Goal: Find specific page/section: Find specific page/section

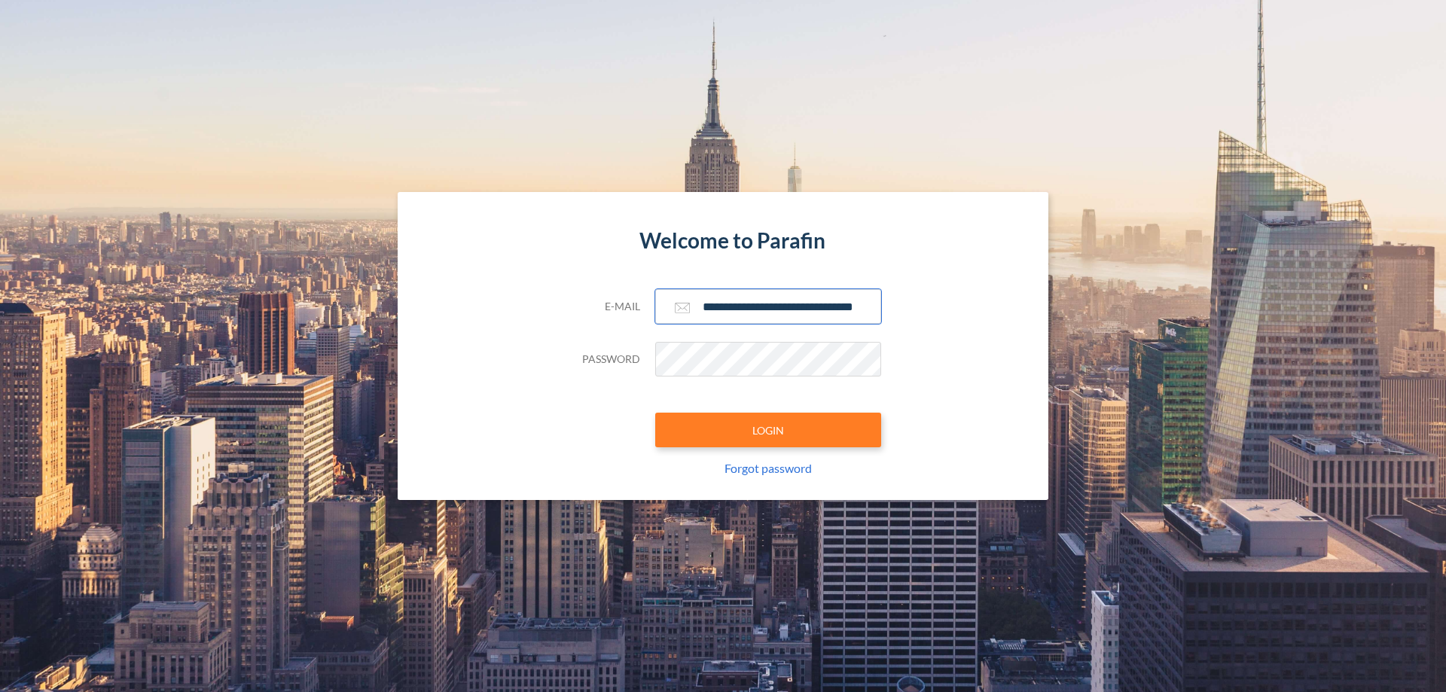
type input "**********"
click at [768, 430] on button "LOGIN" at bounding box center [768, 430] width 226 height 35
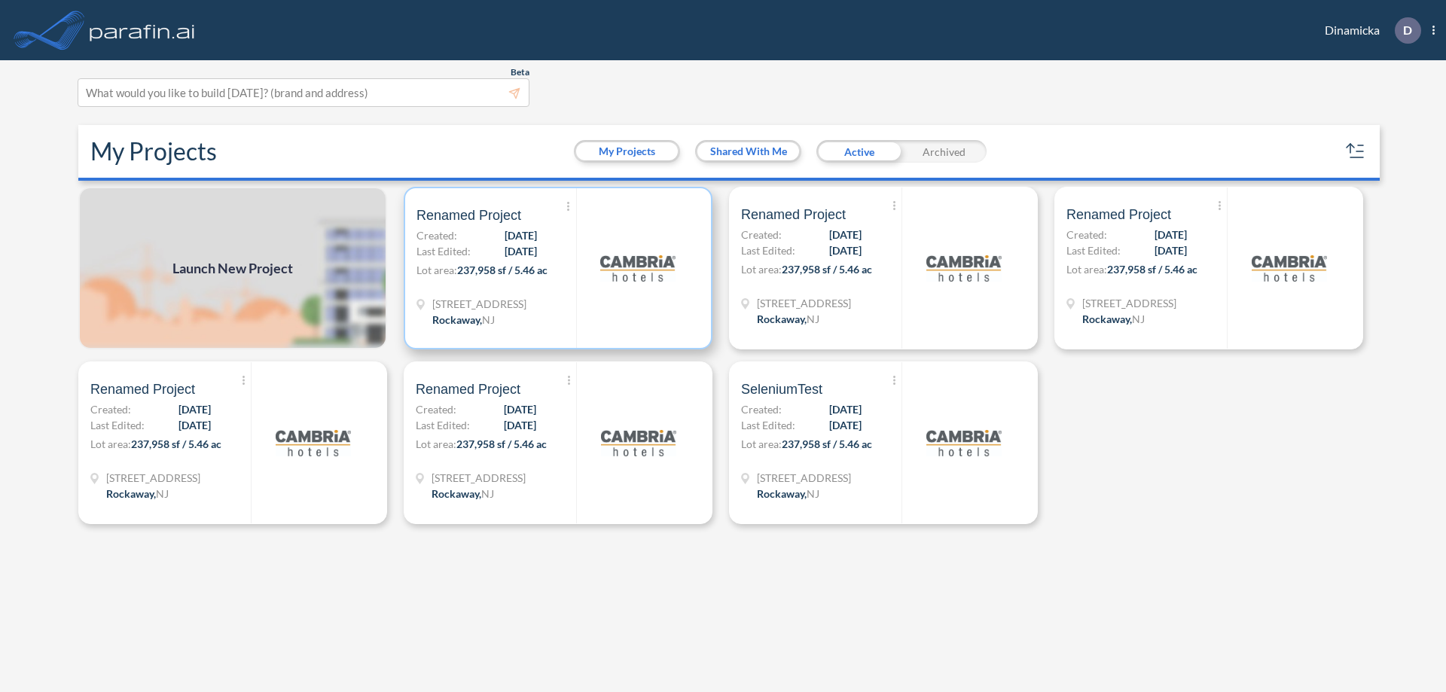
scroll to position [4, 0]
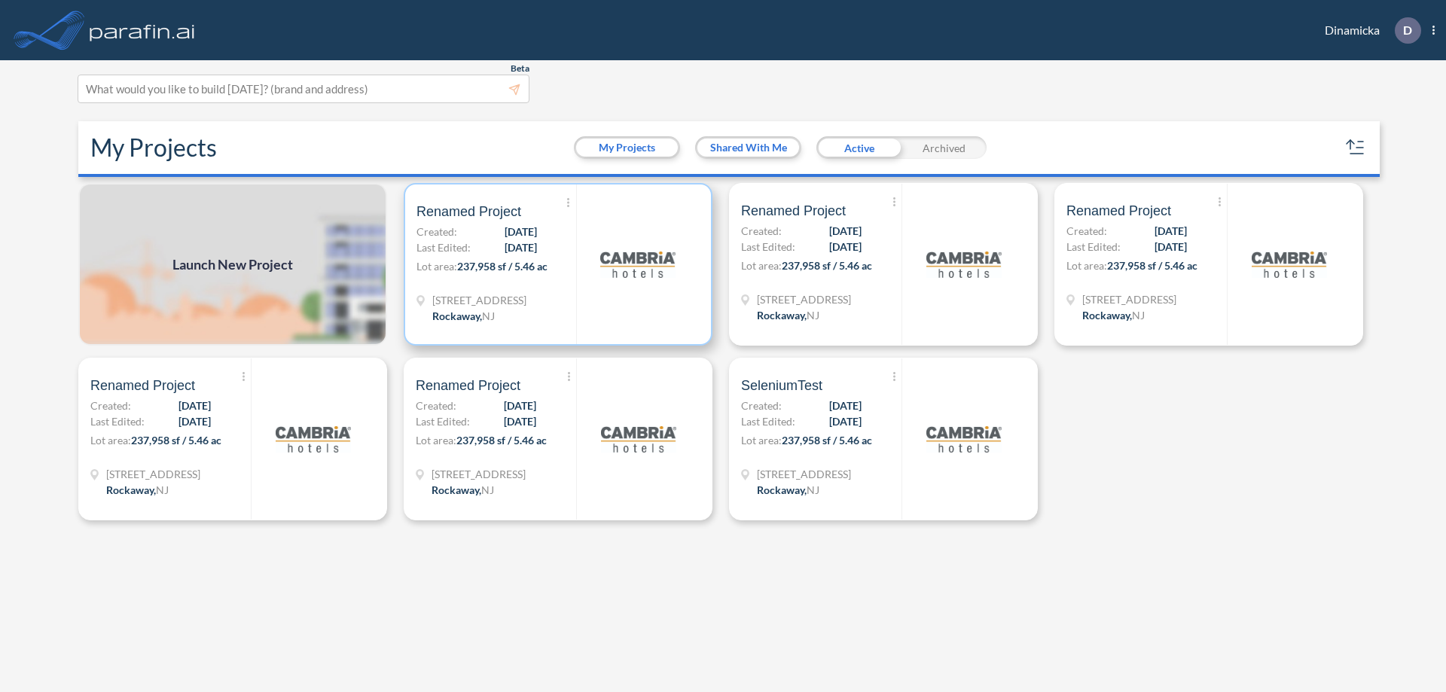
click at [558, 264] on p "Lot area: 237,958 sf / 5.46 ac" at bounding box center [497, 269] width 160 height 22
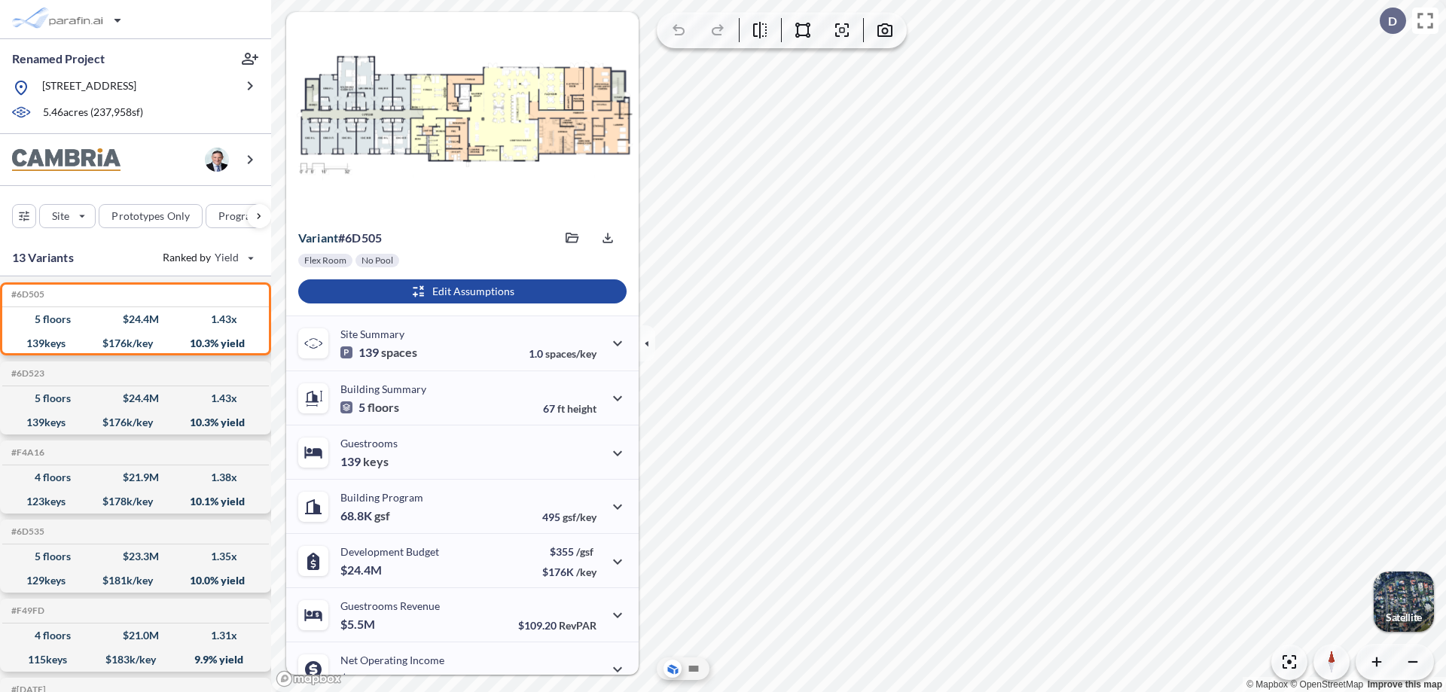
scroll to position [76, 0]
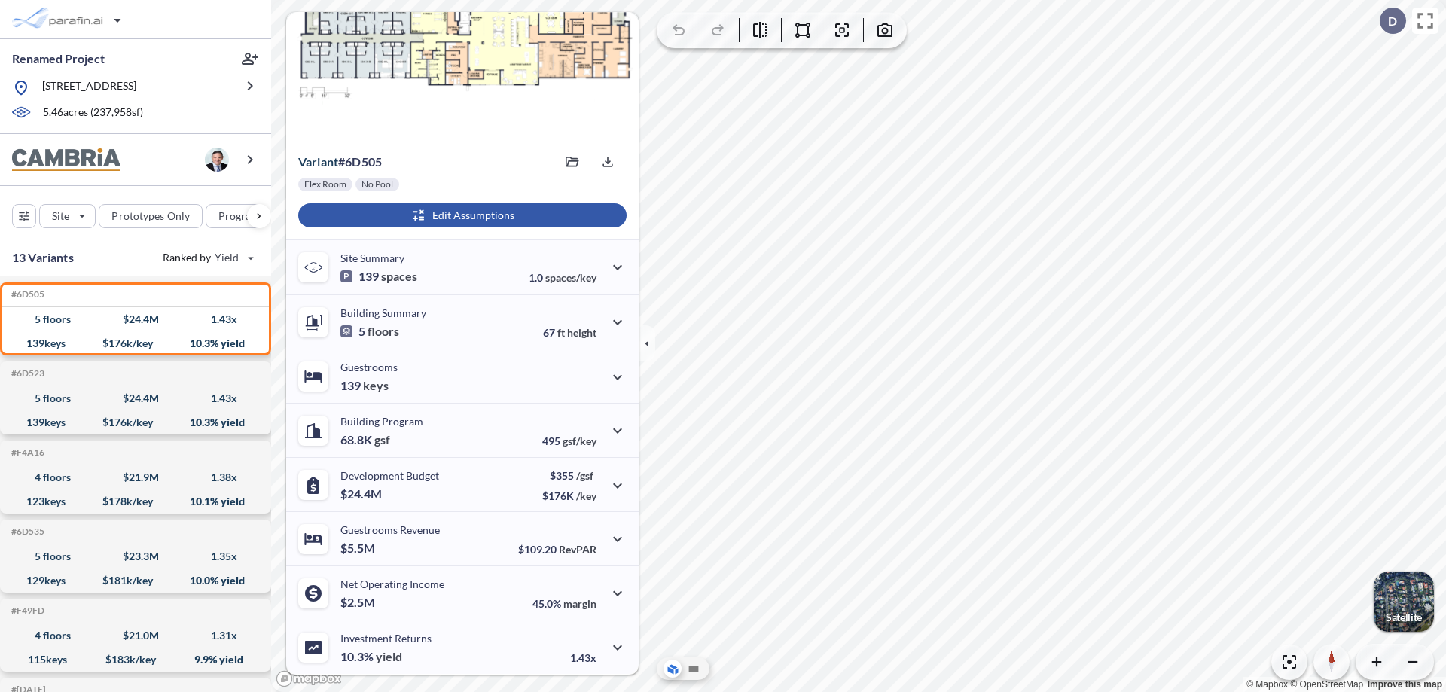
click at [460, 215] on div "button" at bounding box center [462, 215] width 328 height 24
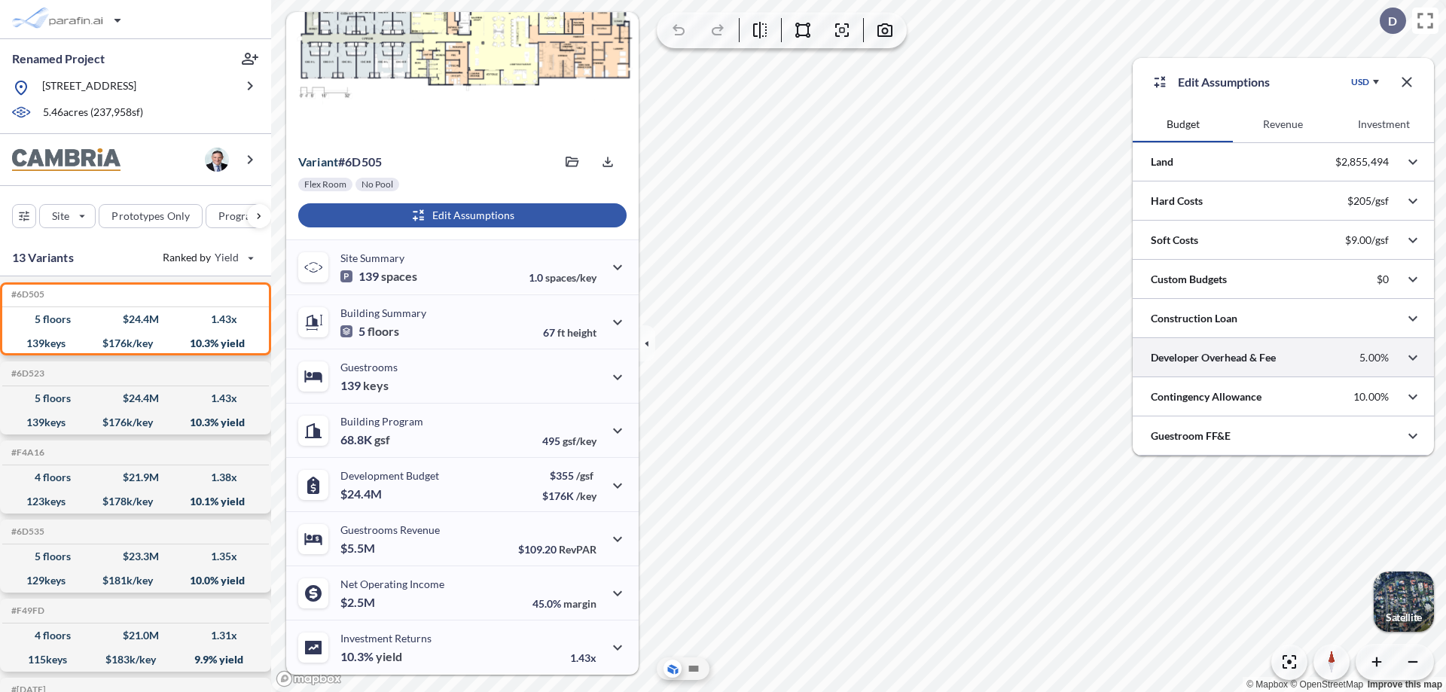
click at [1284, 358] on div at bounding box center [1283, 357] width 301 height 38
